Goal: Task Accomplishment & Management: Complete application form

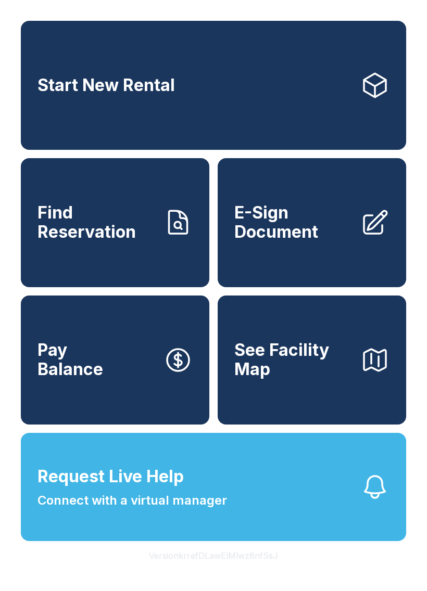
click at [51, 114] on link "Start New Rental" at bounding box center [213, 85] width 385 height 129
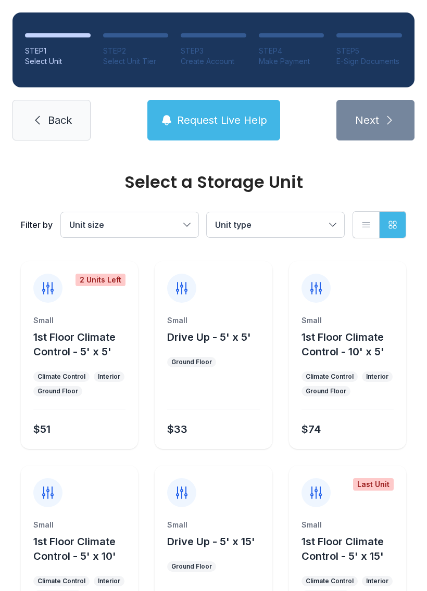
click at [253, 125] on span "Request Live Help" at bounding box center [222, 120] width 90 height 15
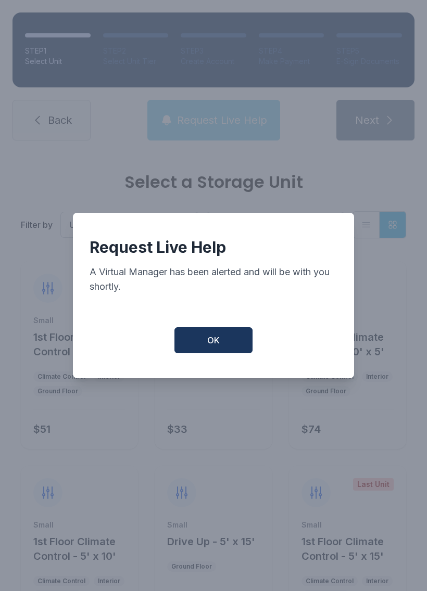
click at [236, 349] on button "OK" at bounding box center [213, 340] width 78 height 26
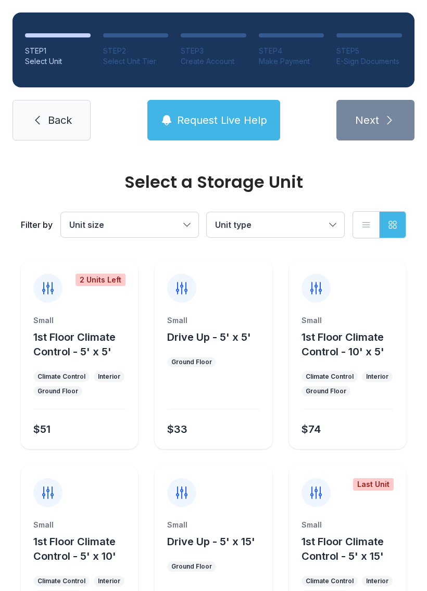
click at [76, 125] on link "Back" at bounding box center [51, 120] width 78 height 41
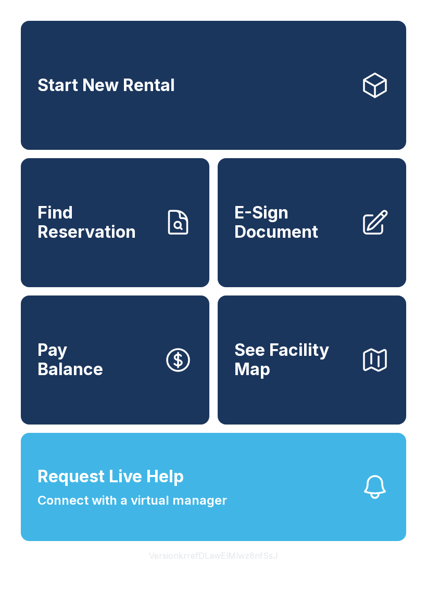
click at [302, 235] on span "E-Sign Document" at bounding box center [293, 222] width 118 height 38
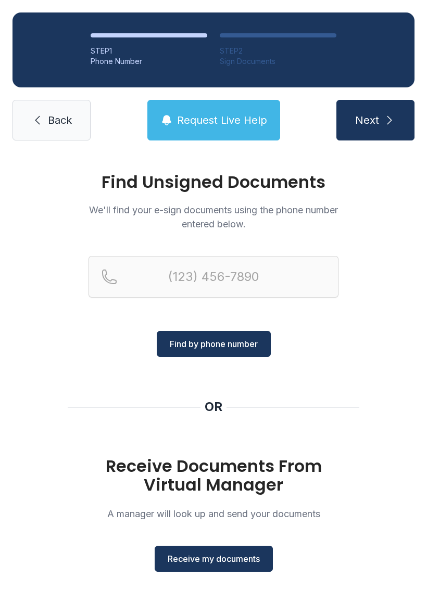
click at [232, 542] on div "Receive Documents From Virtual Manager A manager will look up and send your doc…" at bounding box center [213, 514] width 250 height 115
click at [237, 553] on span "Receive my documents" at bounding box center [213, 558] width 92 height 12
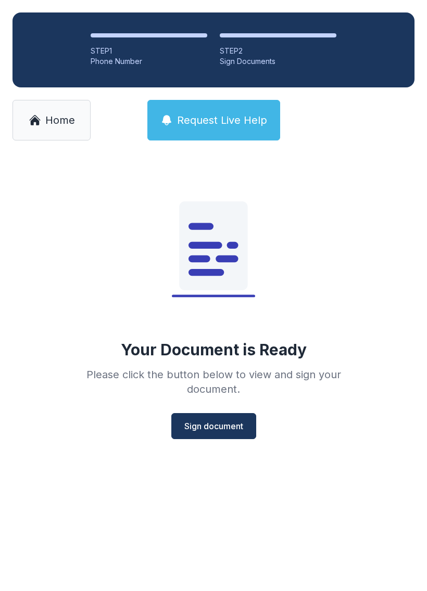
click at [213, 420] on span "Sign document" at bounding box center [213, 426] width 59 height 12
click at [62, 113] on span "Home" at bounding box center [60, 120] width 30 height 15
